Goal: Information Seeking & Learning: Learn about a topic

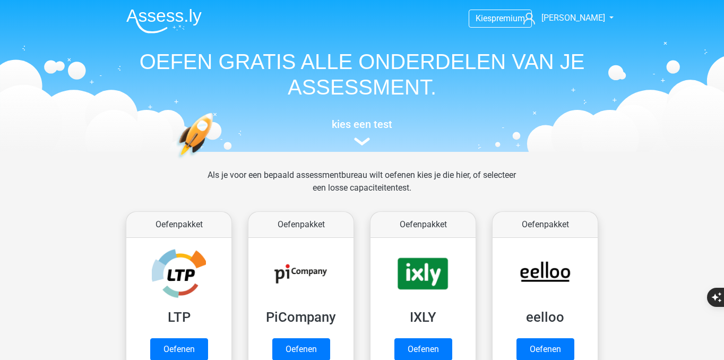
scroll to position [1279, 0]
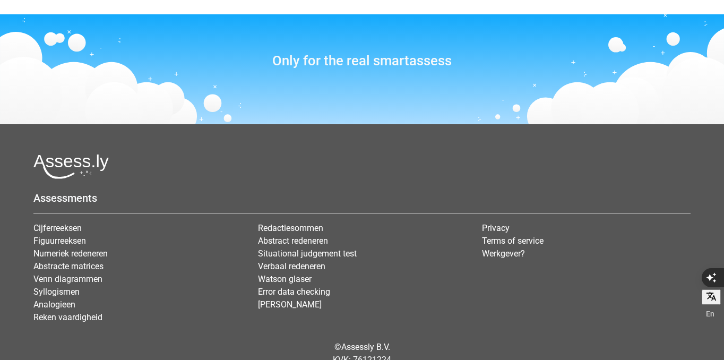
click at [376, 54] on h3 "Only for the real smartassess" at bounding box center [362, 61] width 409 height 16
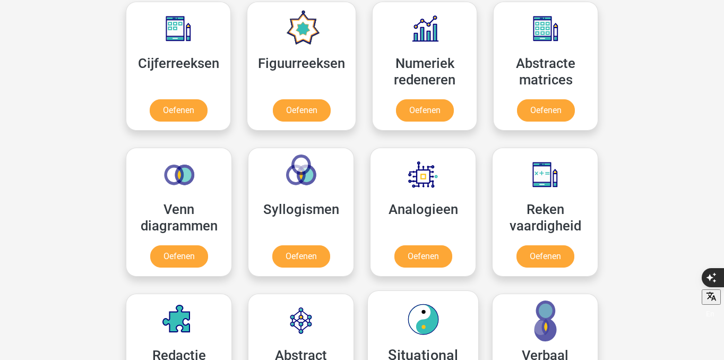
scroll to position [486, 0]
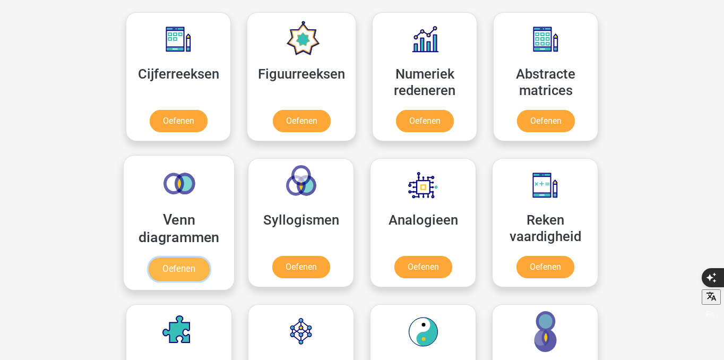
click at [185, 276] on link "Oefenen" at bounding box center [179, 268] width 61 height 23
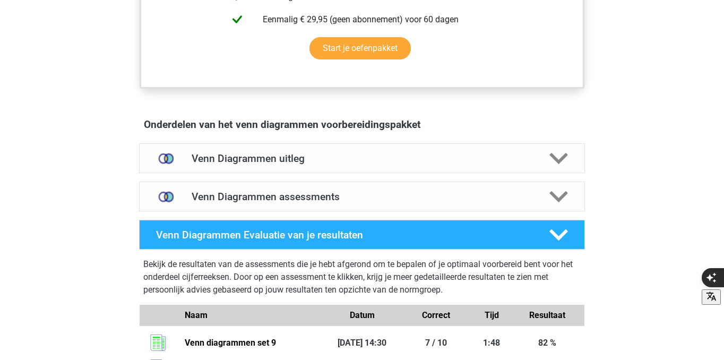
scroll to position [509, 0]
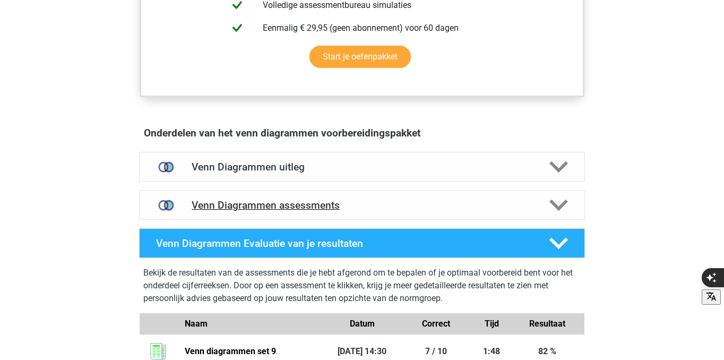
click at [293, 211] on h4 "Venn Diagrammen assessments" at bounding box center [362, 205] width 341 height 12
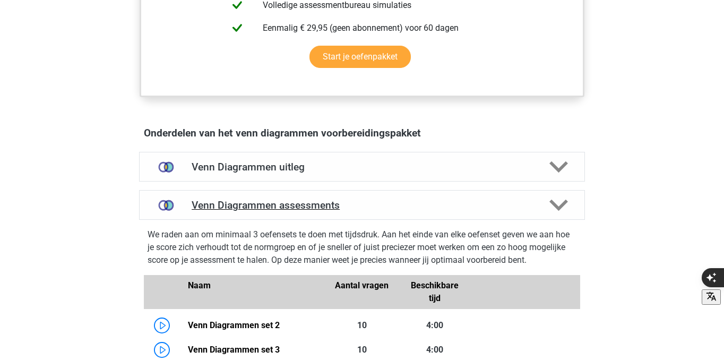
click at [346, 205] on h4 "Venn Diagrammen assessments" at bounding box center [362, 205] width 341 height 12
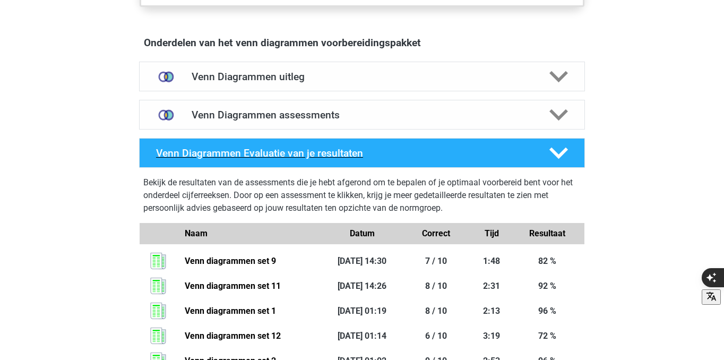
scroll to position [590, 0]
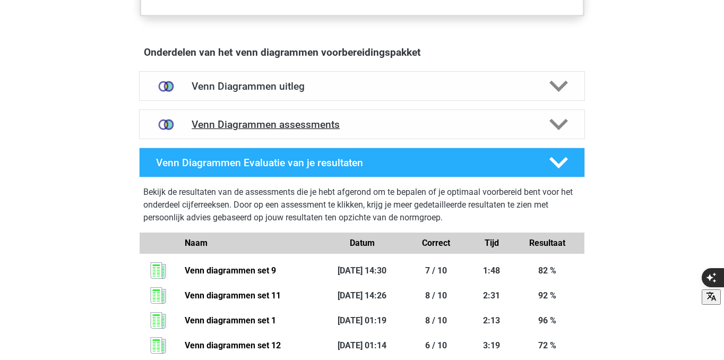
click at [366, 130] on h4 "Venn Diagrammen assessments" at bounding box center [362, 124] width 341 height 12
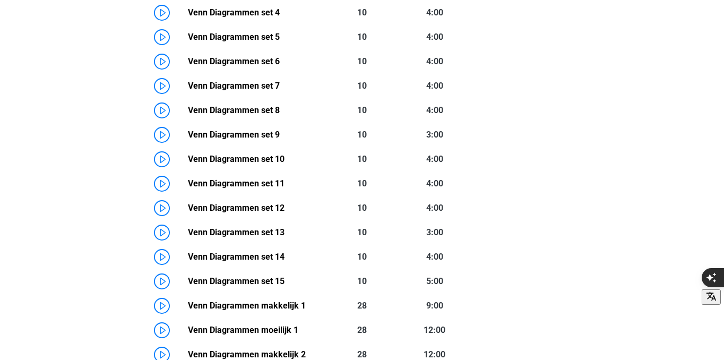
scroll to position [939, 0]
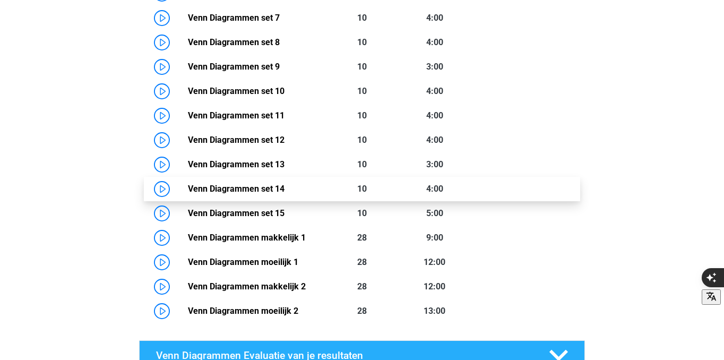
click at [188, 188] on link "Venn Diagrammen set 14" at bounding box center [236, 189] width 97 height 10
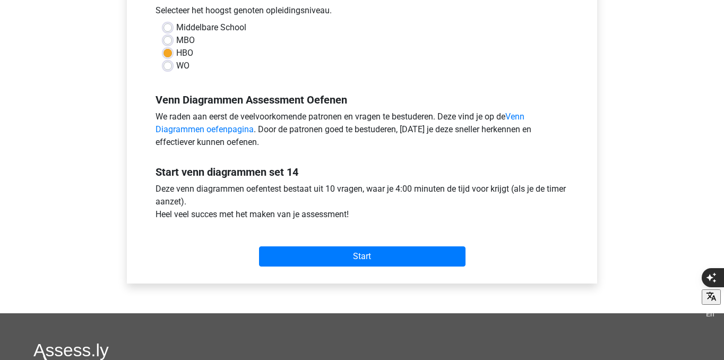
scroll to position [254, 0]
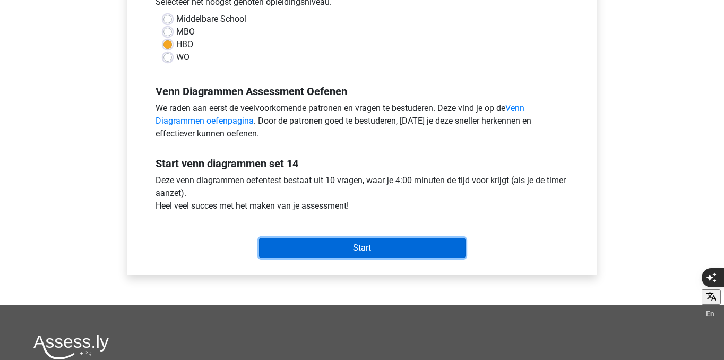
click at [343, 248] on input "Start" at bounding box center [362, 248] width 206 height 20
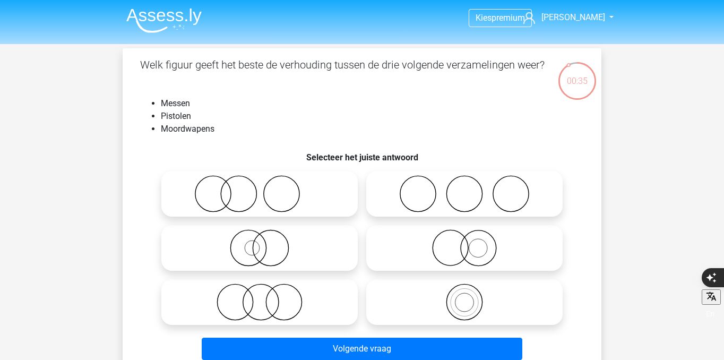
scroll to position [16, 0]
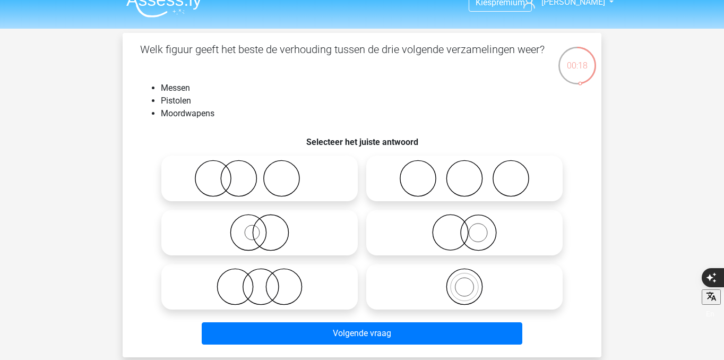
click at [313, 278] on icon at bounding box center [260, 286] width 188 height 37
click at [266, 278] on input "radio" at bounding box center [263, 277] width 7 height 7
radio input "true"
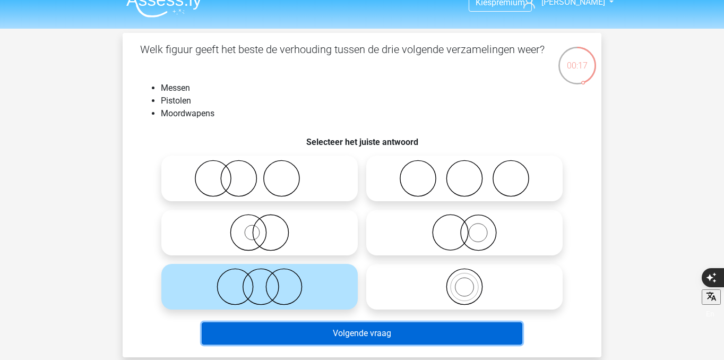
click at [334, 334] on button "Volgende vraag" at bounding box center [362, 333] width 321 height 22
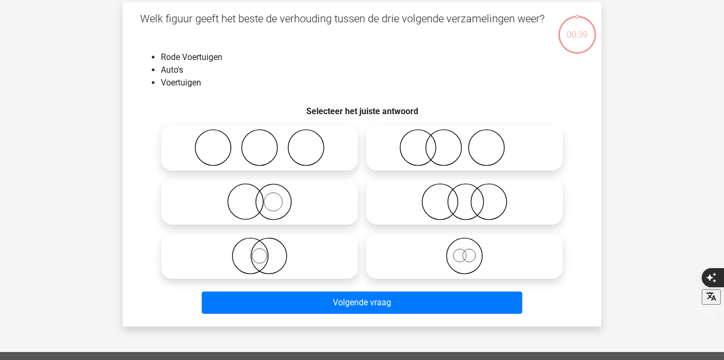
scroll to position [49, 0]
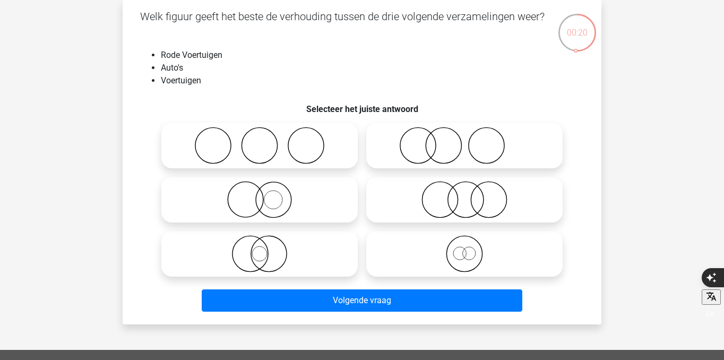
click at [398, 262] on icon at bounding box center [465, 253] width 188 height 37
click at [464, 248] on input "radio" at bounding box center [467, 245] width 7 height 7
radio input "true"
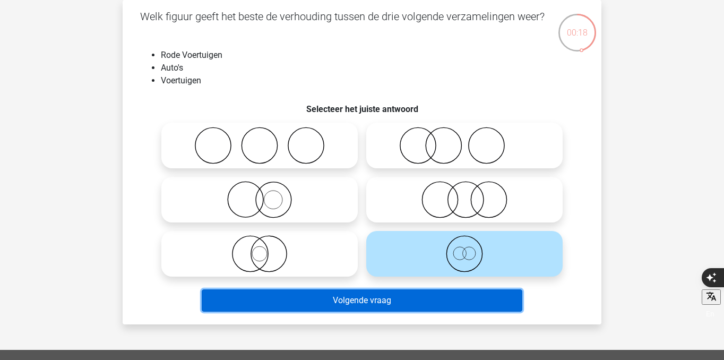
click at [385, 297] on button "Volgende vraag" at bounding box center [362, 300] width 321 height 22
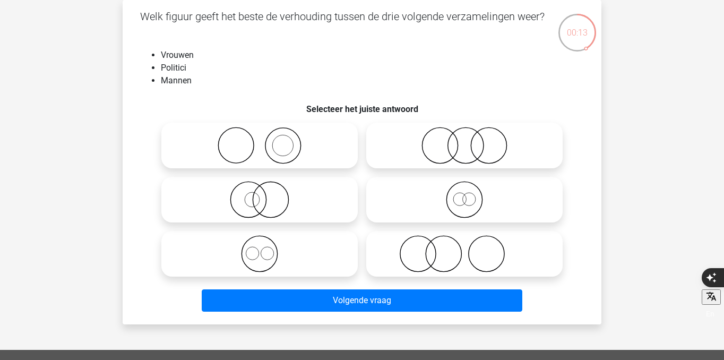
click at [460, 152] on icon at bounding box center [465, 145] width 188 height 37
click at [464, 140] on input "radio" at bounding box center [467, 136] width 7 height 7
radio input "true"
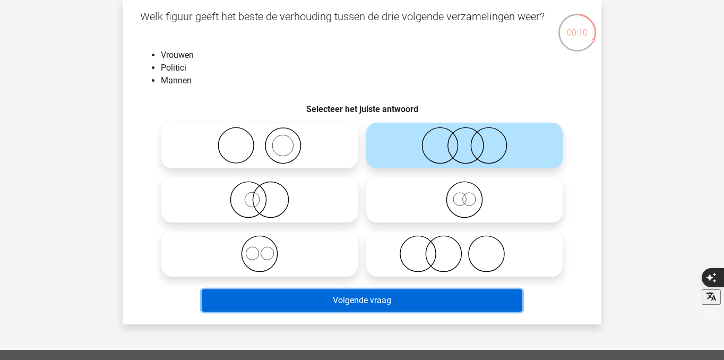
click at [420, 296] on button "Volgende vraag" at bounding box center [362, 300] width 321 height 22
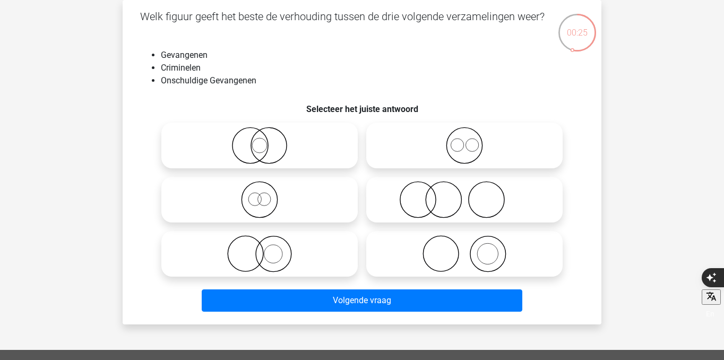
click at [308, 257] on icon at bounding box center [260, 253] width 188 height 37
click at [266, 248] on input "radio" at bounding box center [263, 245] width 7 height 7
radio input "true"
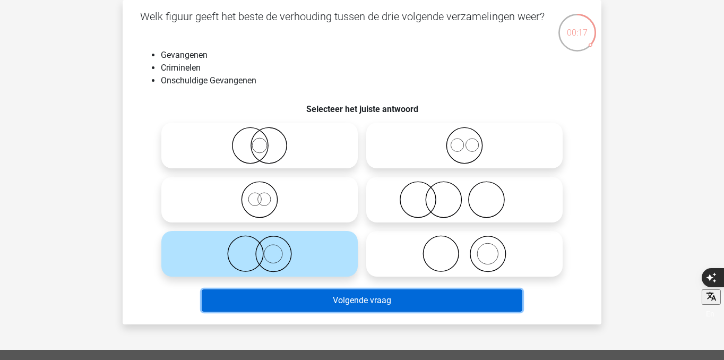
click at [320, 302] on button "Volgende vraag" at bounding box center [362, 300] width 321 height 22
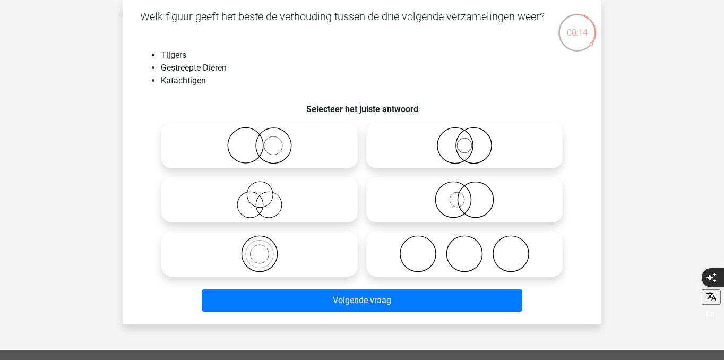
click at [455, 204] on icon at bounding box center [465, 199] width 188 height 37
click at [464, 194] on input "radio" at bounding box center [467, 190] width 7 height 7
radio input "true"
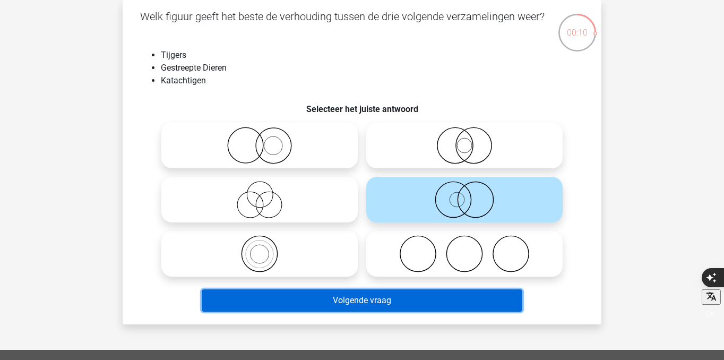
click at [423, 299] on button "Volgende vraag" at bounding box center [362, 300] width 321 height 22
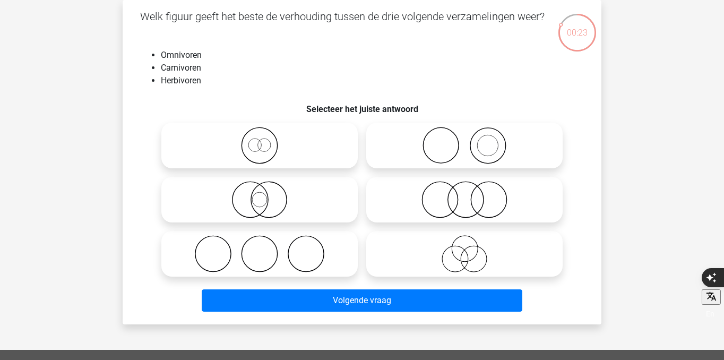
click at [296, 246] on icon at bounding box center [260, 253] width 188 height 37
click at [266, 246] on input "radio" at bounding box center [263, 245] width 7 height 7
radio input "true"
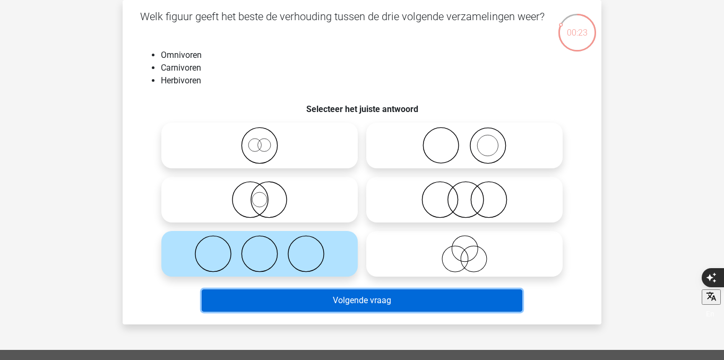
click at [325, 300] on button "Volgende vraag" at bounding box center [362, 300] width 321 height 22
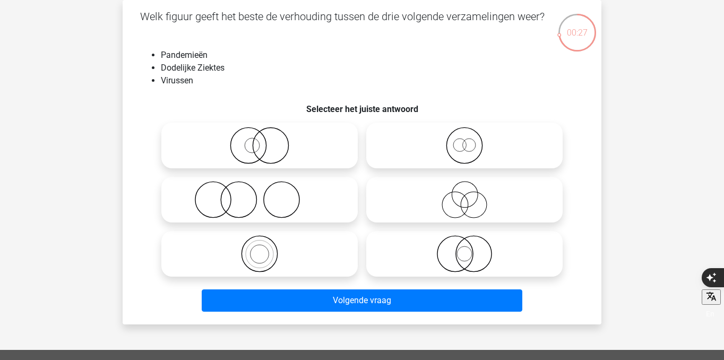
click at [302, 191] on icon at bounding box center [260, 199] width 188 height 37
click at [266, 191] on input "radio" at bounding box center [263, 190] width 7 height 7
radio input "true"
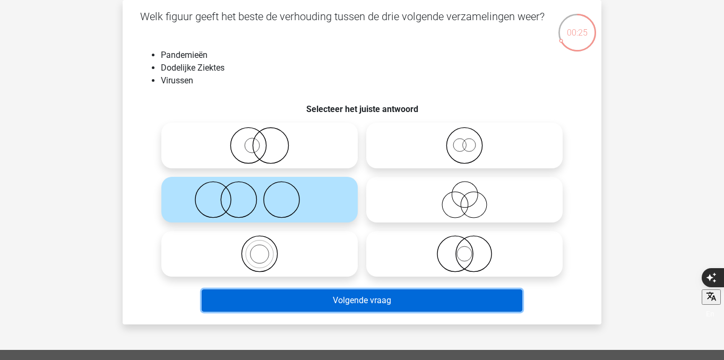
click at [307, 305] on button "Volgende vraag" at bounding box center [362, 300] width 321 height 22
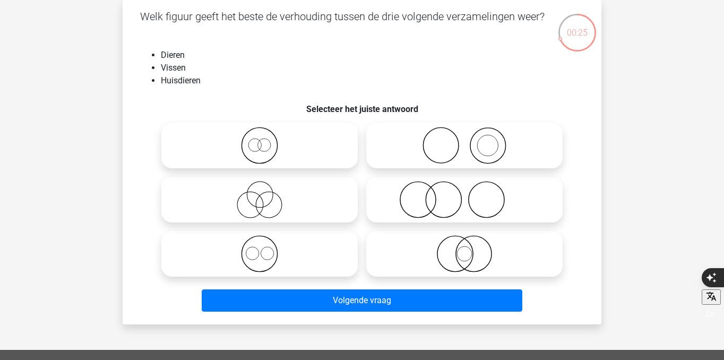
click at [329, 147] on icon at bounding box center [260, 145] width 188 height 37
click at [266, 140] on input "radio" at bounding box center [263, 136] width 7 height 7
radio input "true"
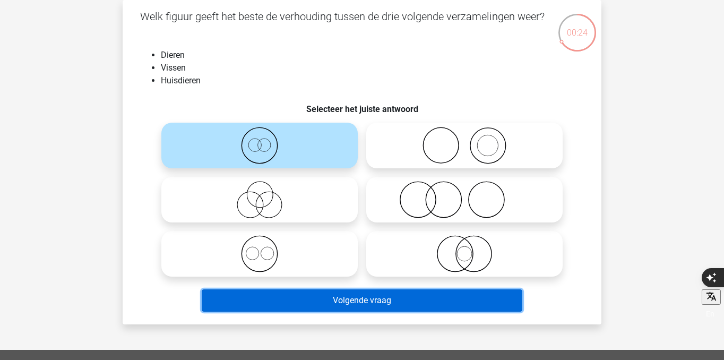
click at [326, 300] on button "Volgende vraag" at bounding box center [362, 300] width 321 height 22
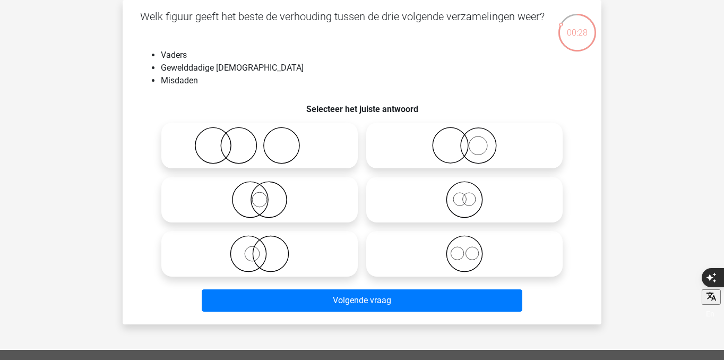
click at [310, 163] on icon at bounding box center [260, 145] width 188 height 37
click at [266, 140] on input "radio" at bounding box center [263, 136] width 7 height 7
radio input "true"
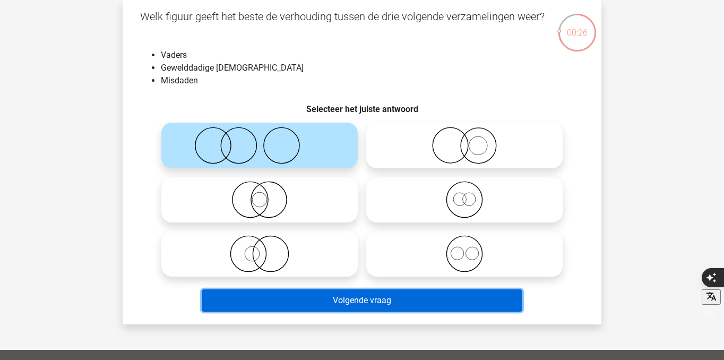
click at [348, 304] on button "Volgende vraag" at bounding box center [362, 300] width 321 height 22
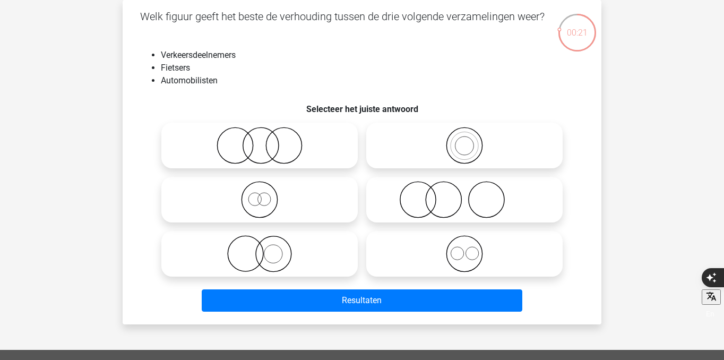
click at [472, 255] on icon at bounding box center [465, 253] width 188 height 37
click at [471, 248] on input "radio" at bounding box center [467, 245] width 7 height 7
radio input "true"
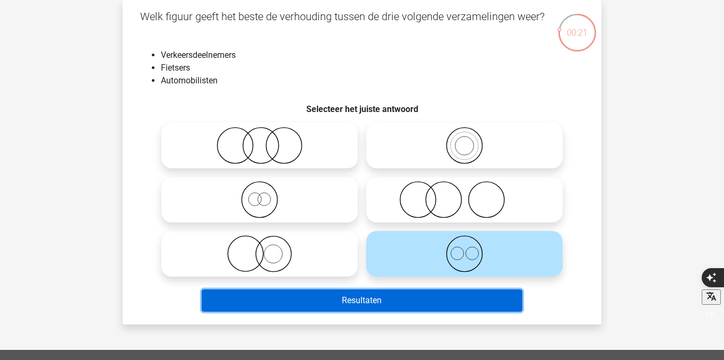
click at [452, 302] on button "Resultaten" at bounding box center [362, 300] width 321 height 22
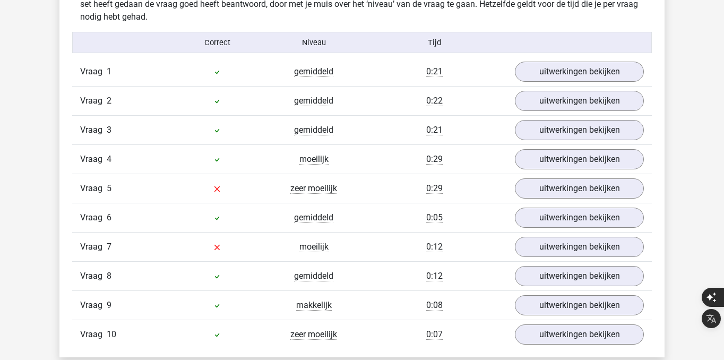
scroll to position [861, 0]
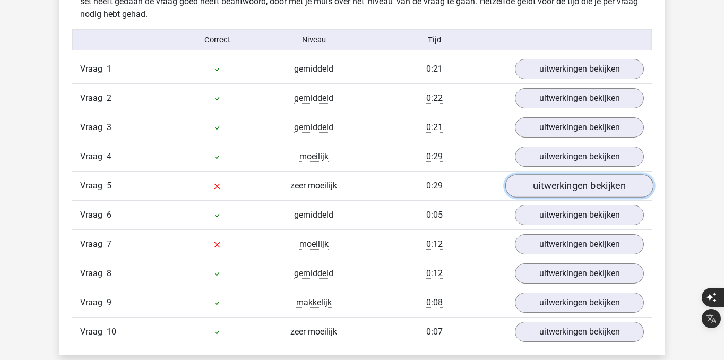
click at [553, 192] on link "uitwerkingen bekijken" at bounding box center [579, 185] width 148 height 23
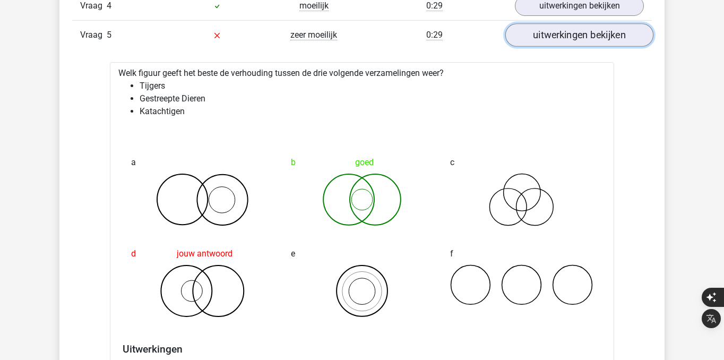
scroll to position [1018, 0]
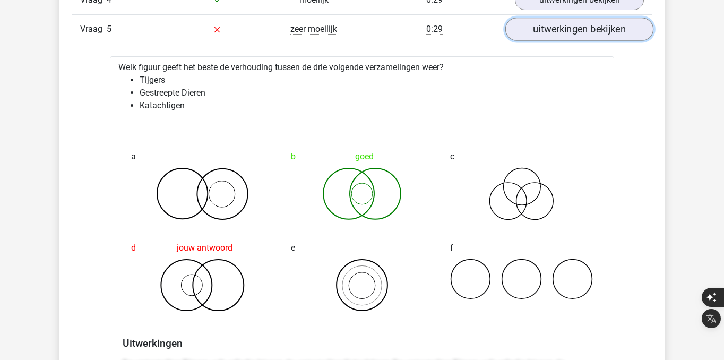
click at [555, 36] on link "uitwerkingen bekijken" at bounding box center [579, 29] width 148 height 23
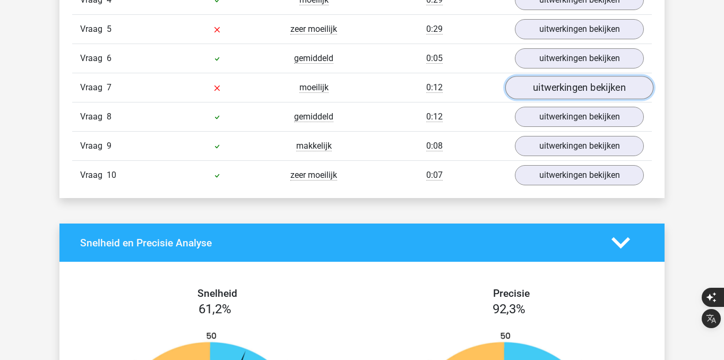
click at [560, 79] on link "uitwerkingen bekijken" at bounding box center [579, 87] width 148 height 23
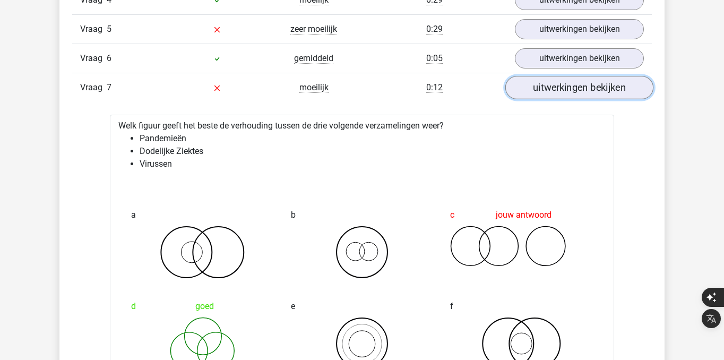
scroll to position [1030, 0]
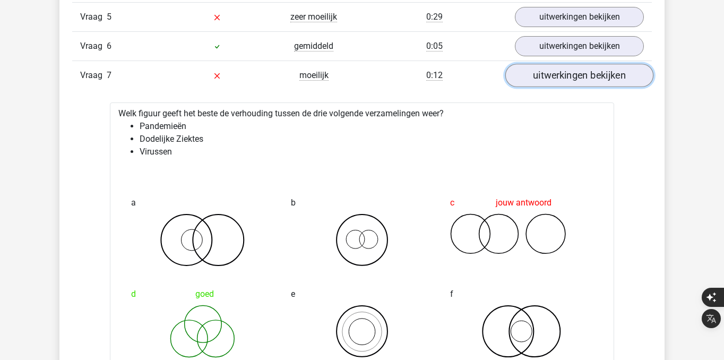
click at [562, 74] on link "uitwerkingen bekijken" at bounding box center [579, 75] width 148 height 23
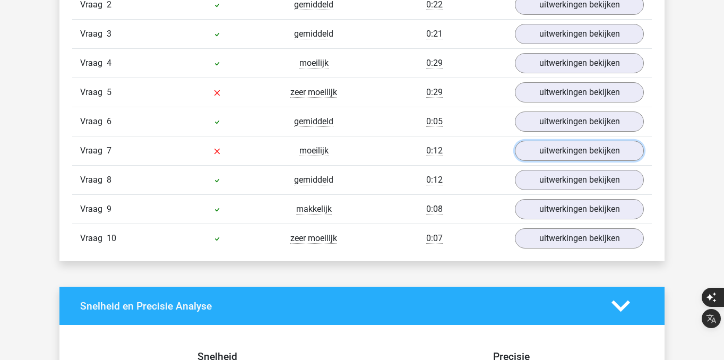
scroll to position [939, 0]
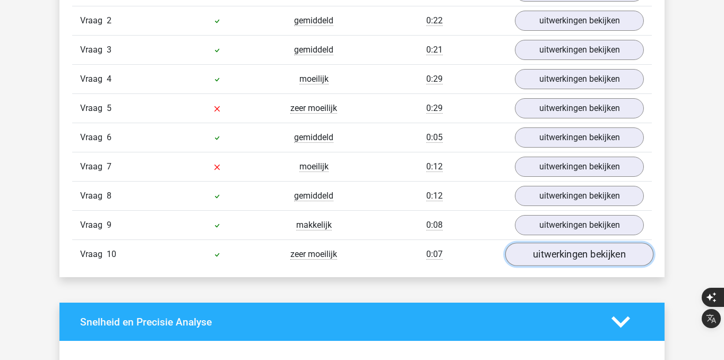
click at [528, 256] on link "uitwerkingen bekijken" at bounding box center [579, 254] width 148 height 23
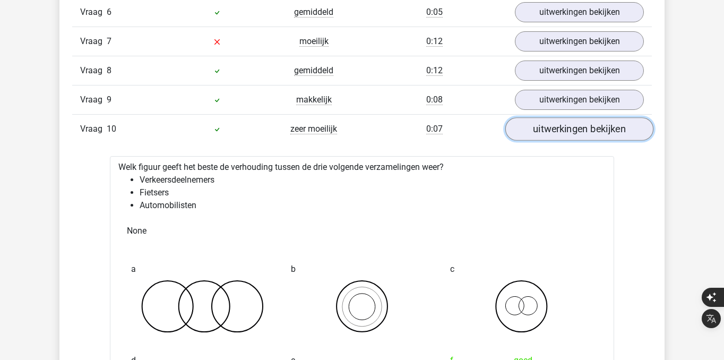
scroll to position [1059, 0]
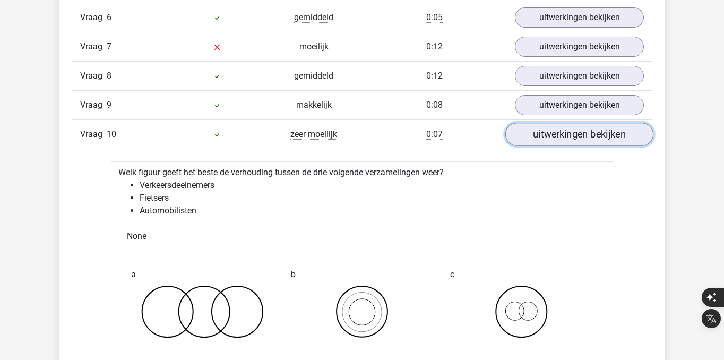
click at [572, 141] on link "uitwerkingen bekijken" at bounding box center [579, 134] width 148 height 23
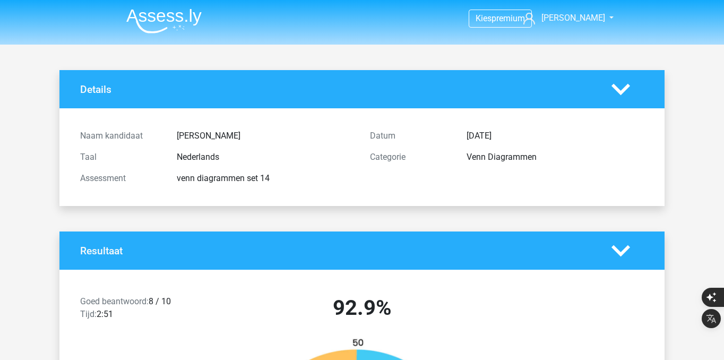
scroll to position [0, 0]
click at [179, 12] on img at bounding box center [163, 20] width 75 height 25
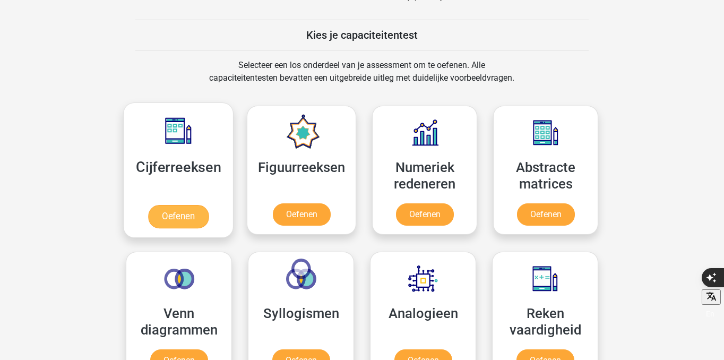
scroll to position [404, 0]
